Goal: Information Seeking & Learning: Find specific page/section

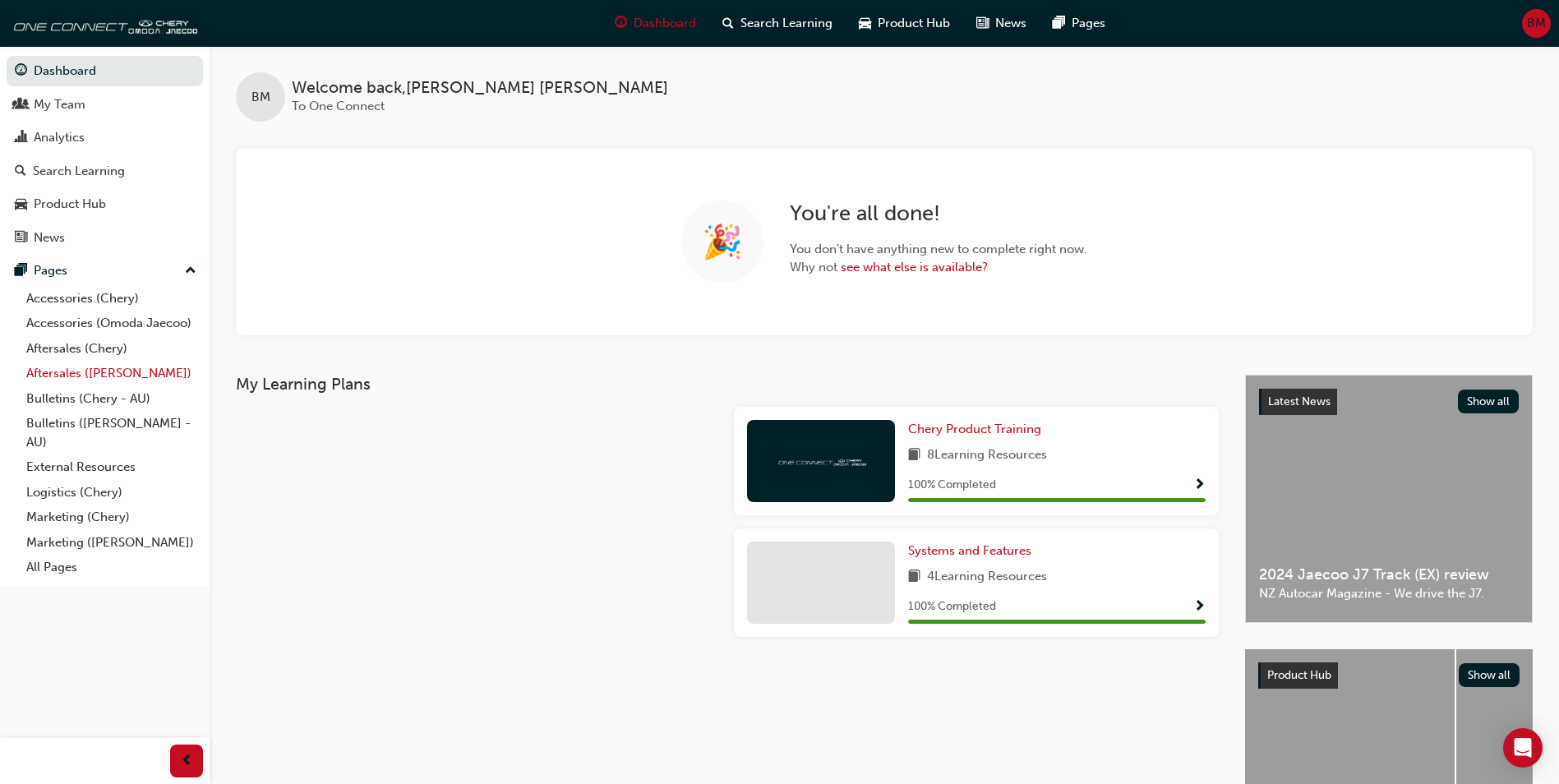
click at [121, 365] on link "Aftersales ([PERSON_NAME])" at bounding box center [111, 374] width 183 height 25
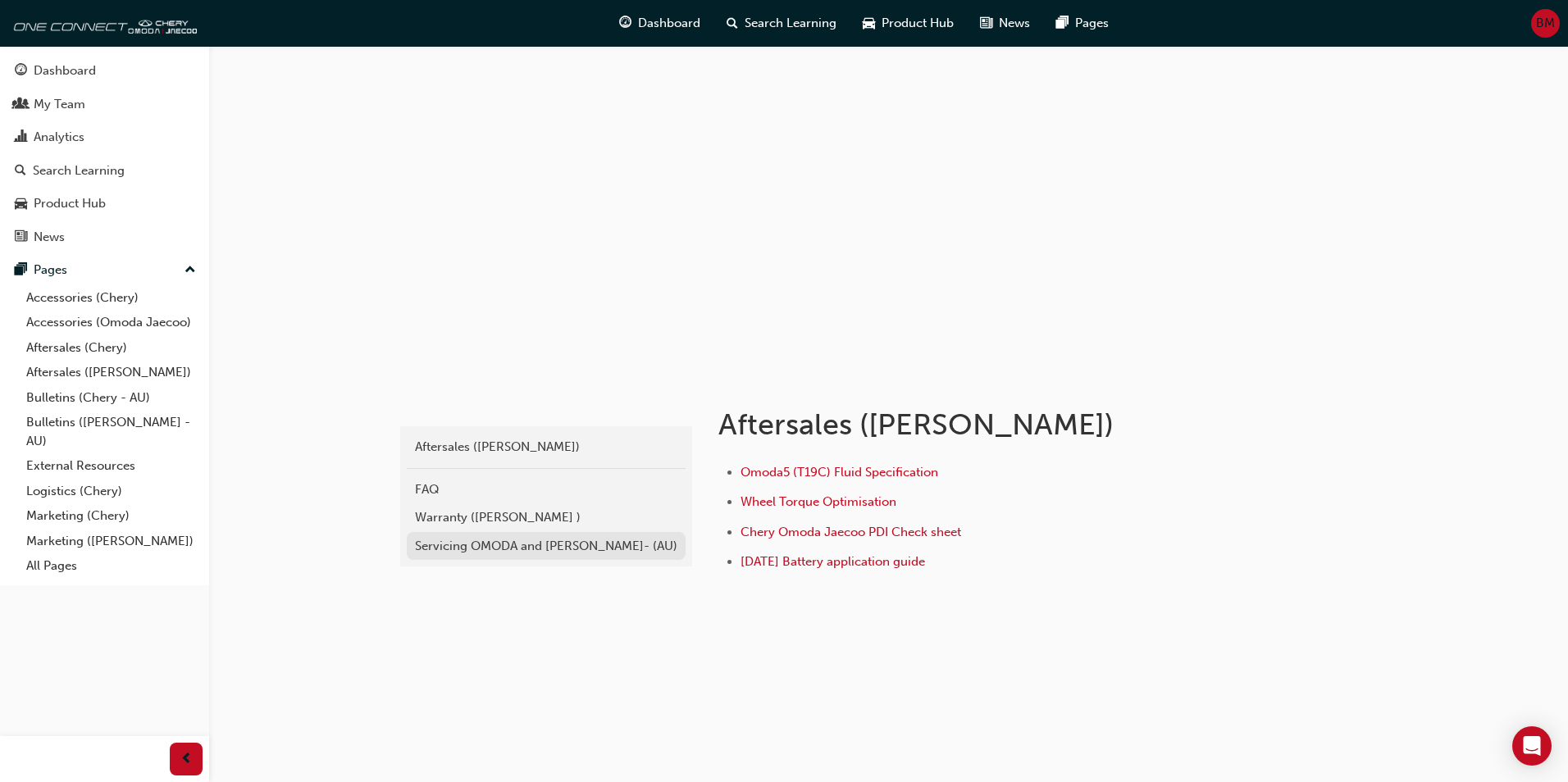
click at [489, 549] on div "Servicing OMODA and [PERSON_NAME]- (AU)" at bounding box center [546, 546] width 263 height 19
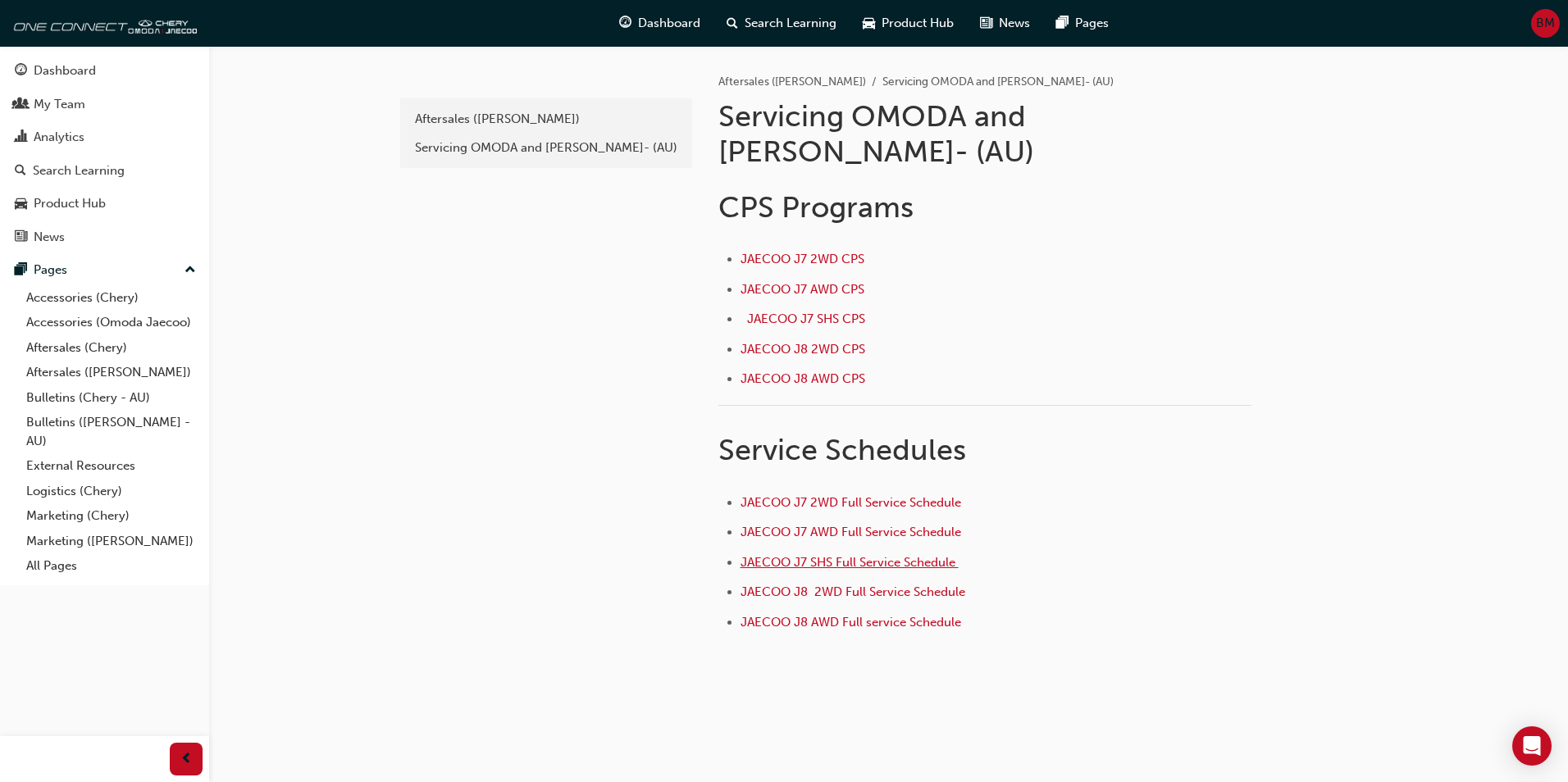
click at [839, 555] on span "JAECOO J7 SHS Full Service Schedule ﻿" at bounding box center [849, 563] width 218 height 14
